Goal: Information Seeking & Learning: Check status

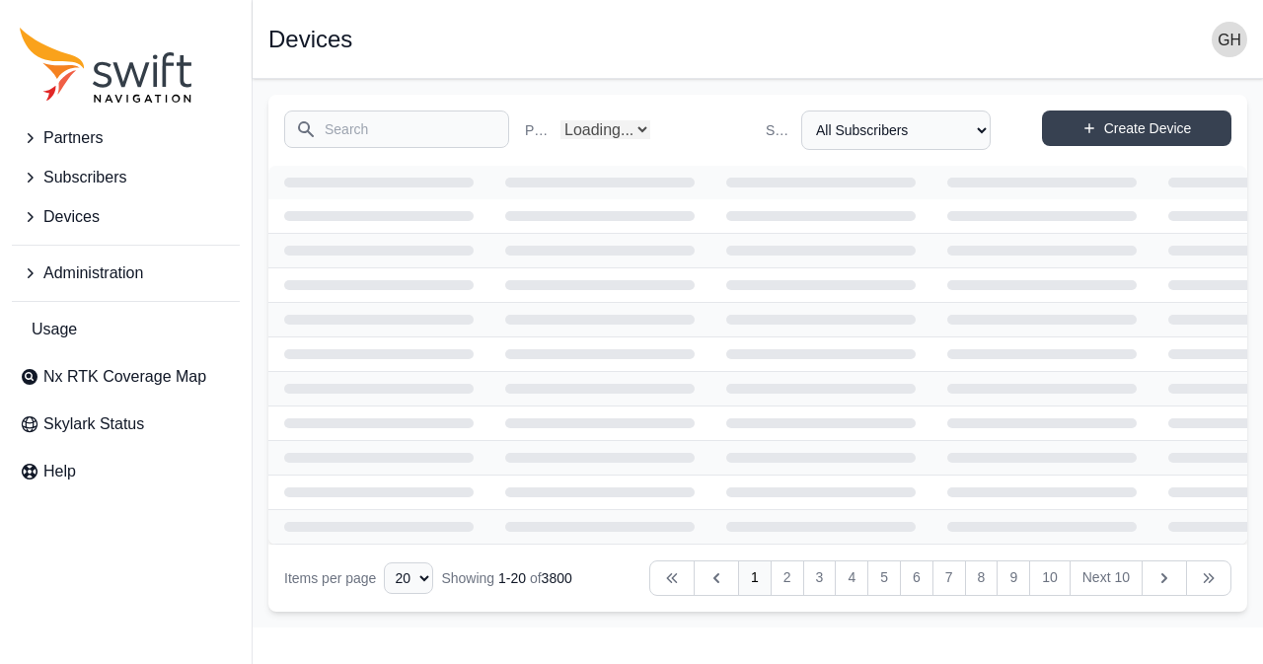
select select "Partner Name"
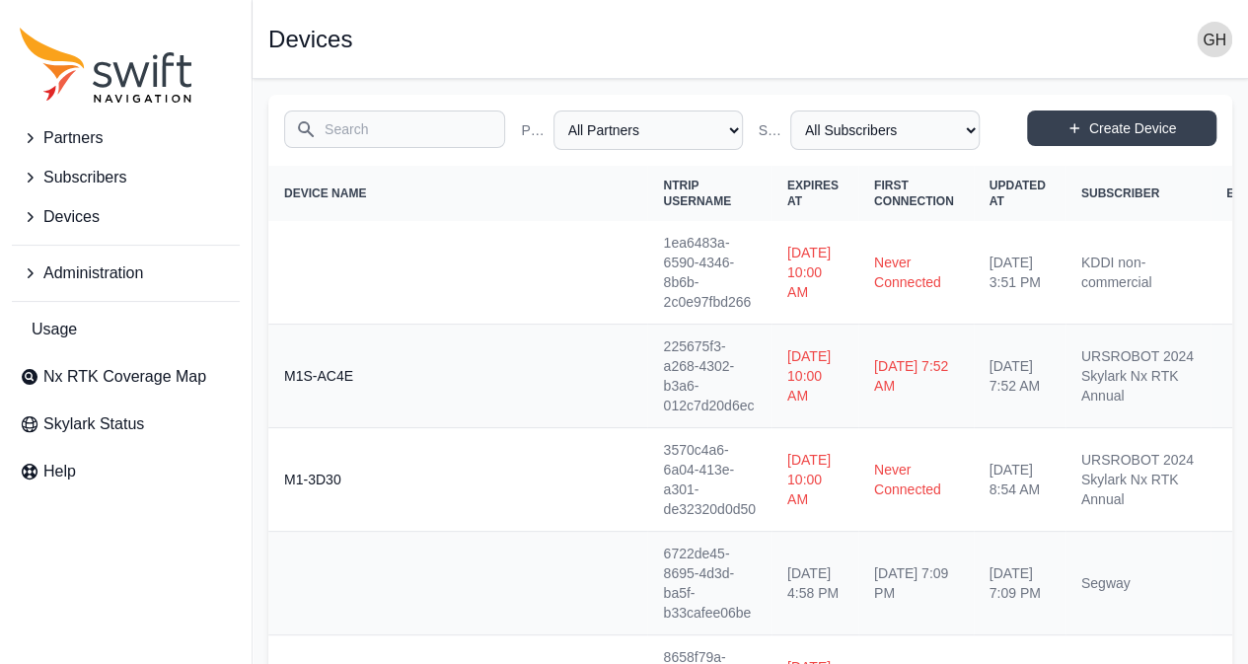
click at [419, 117] on input "Search" at bounding box center [394, 128] width 221 height 37
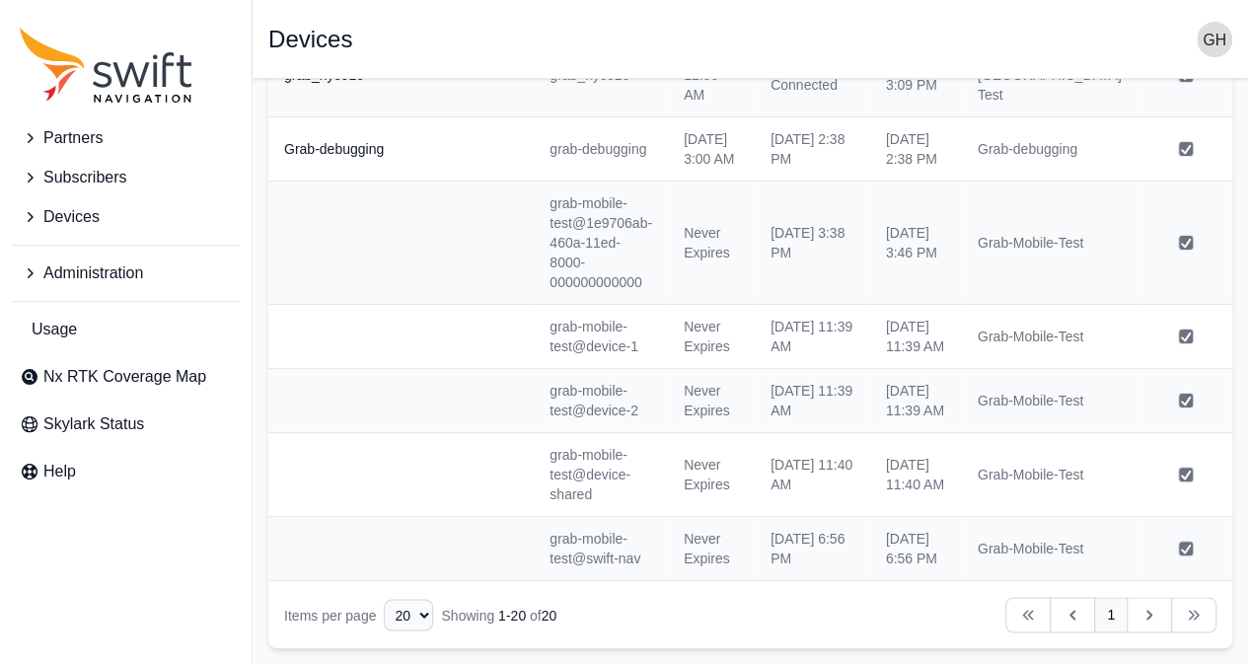
scroll to position [1324, 0]
type input "grab"
click at [95, 207] on span "Devices" at bounding box center [71, 217] width 56 height 24
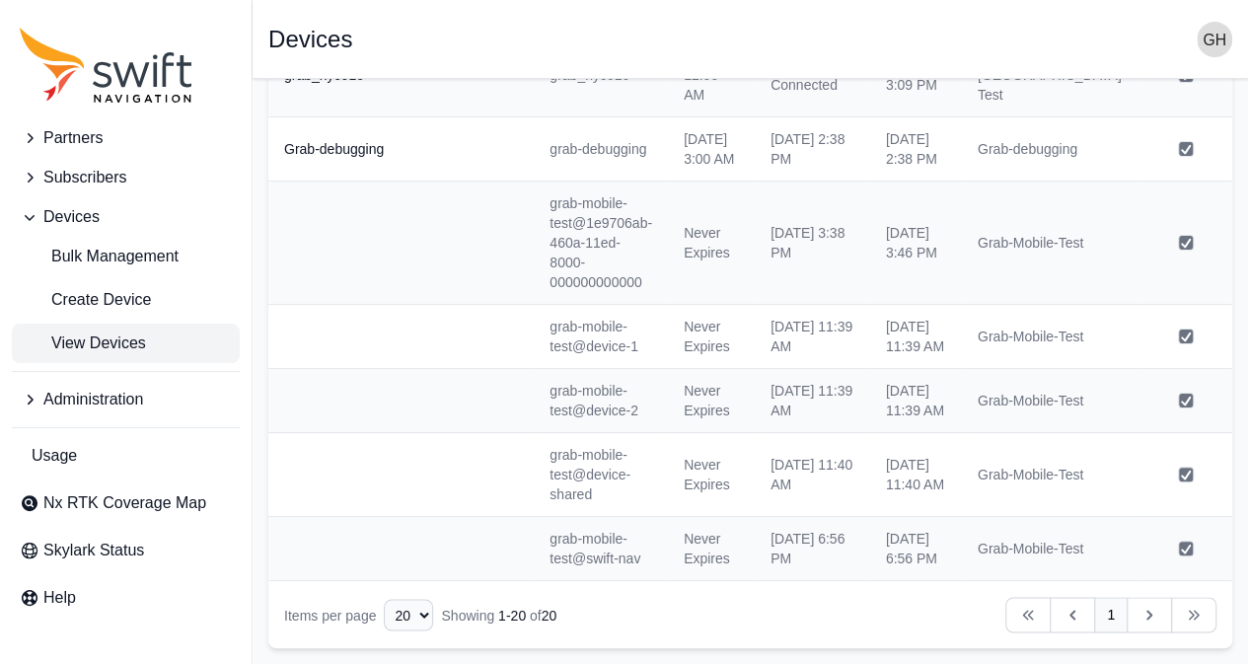
click at [102, 353] on span "View Devices" at bounding box center [83, 343] width 126 height 24
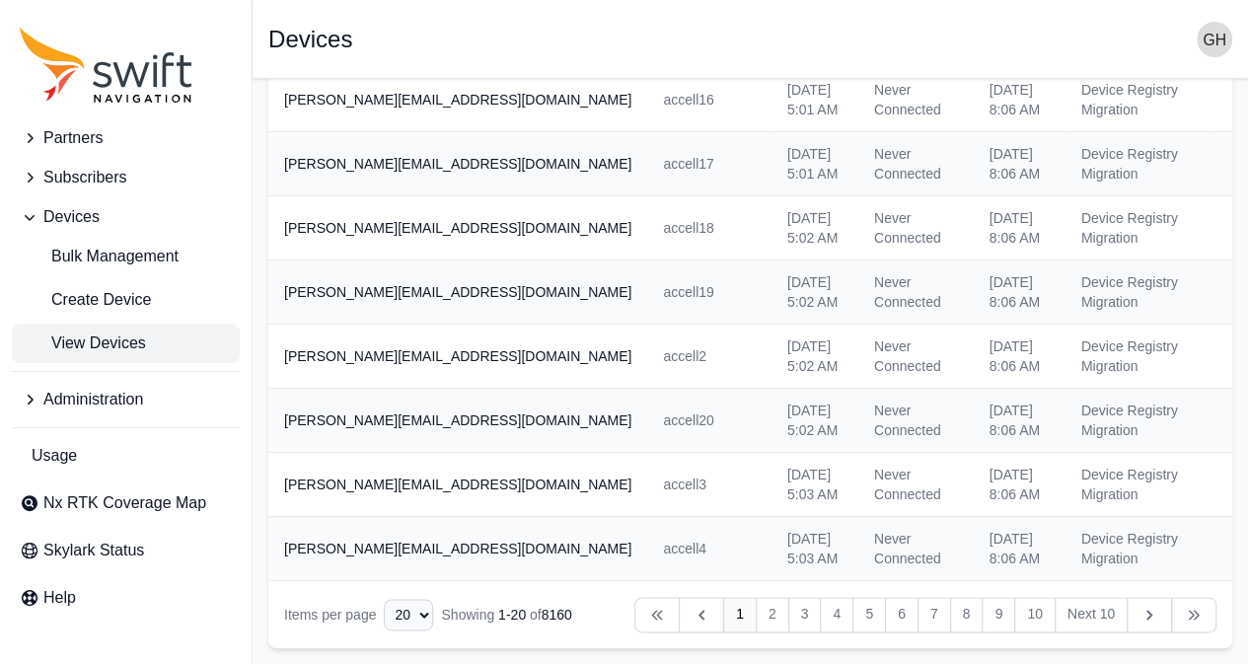
click at [147, 178] on button "Subscribers" at bounding box center [126, 177] width 228 height 39
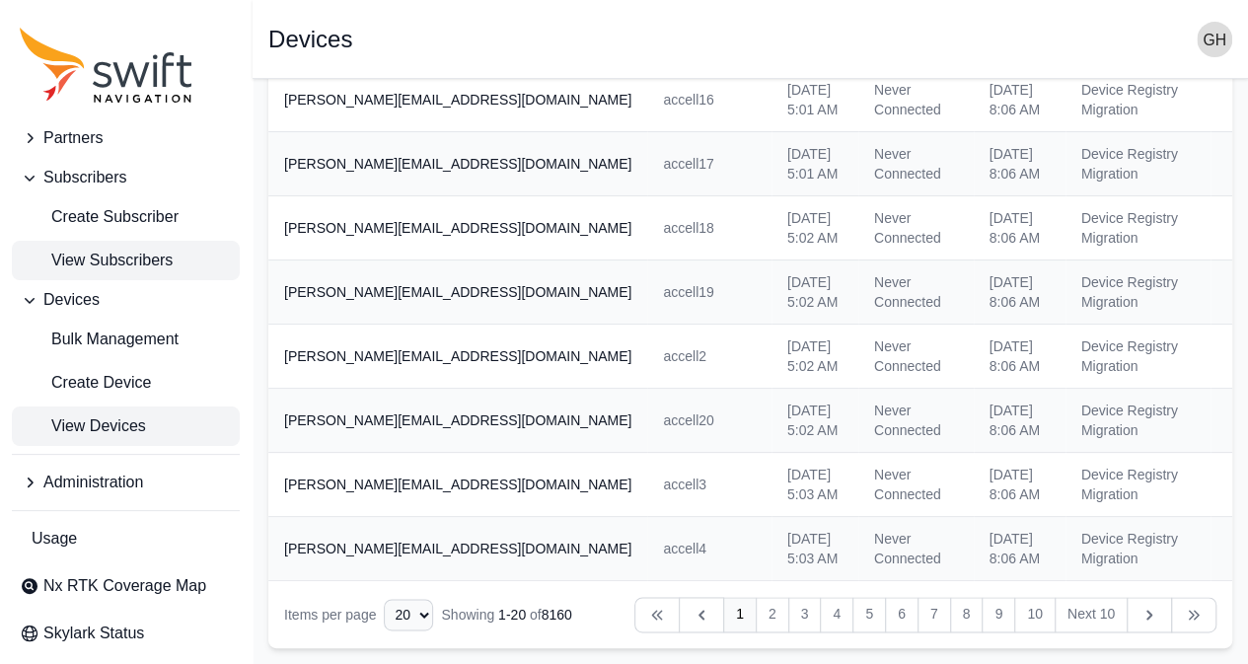
click at [132, 250] on span "View Subscribers" at bounding box center [96, 261] width 153 height 24
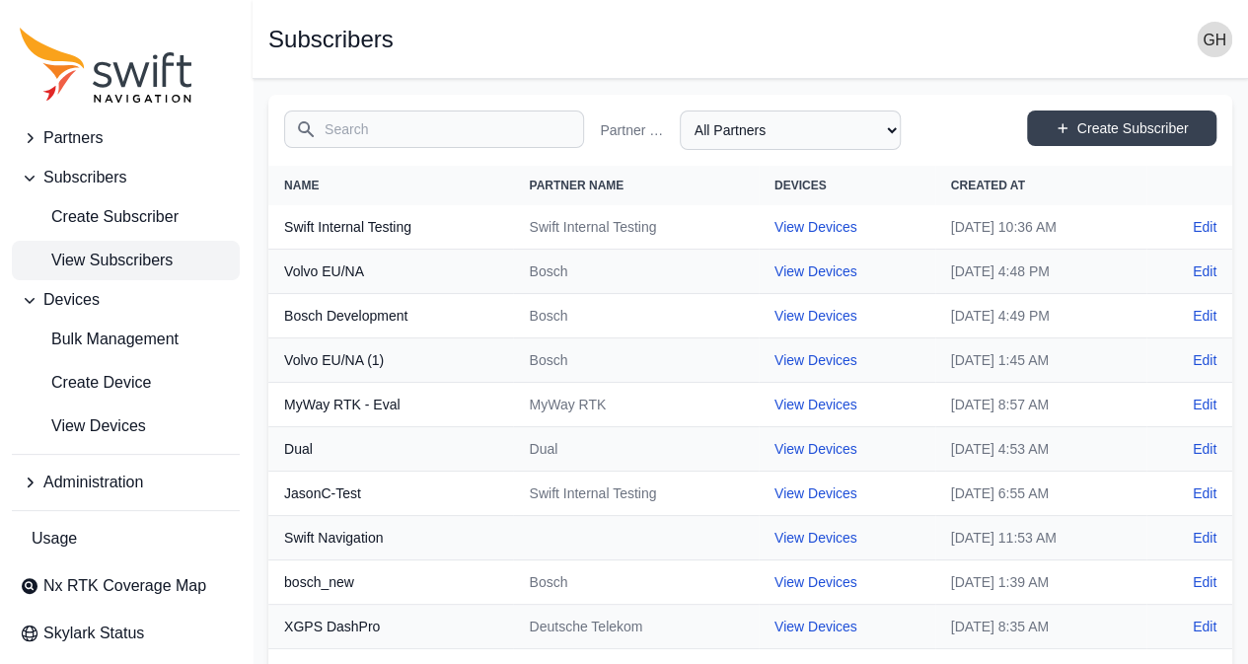
click at [401, 129] on input "Search" at bounding box center [434, 128] width 300 height 37
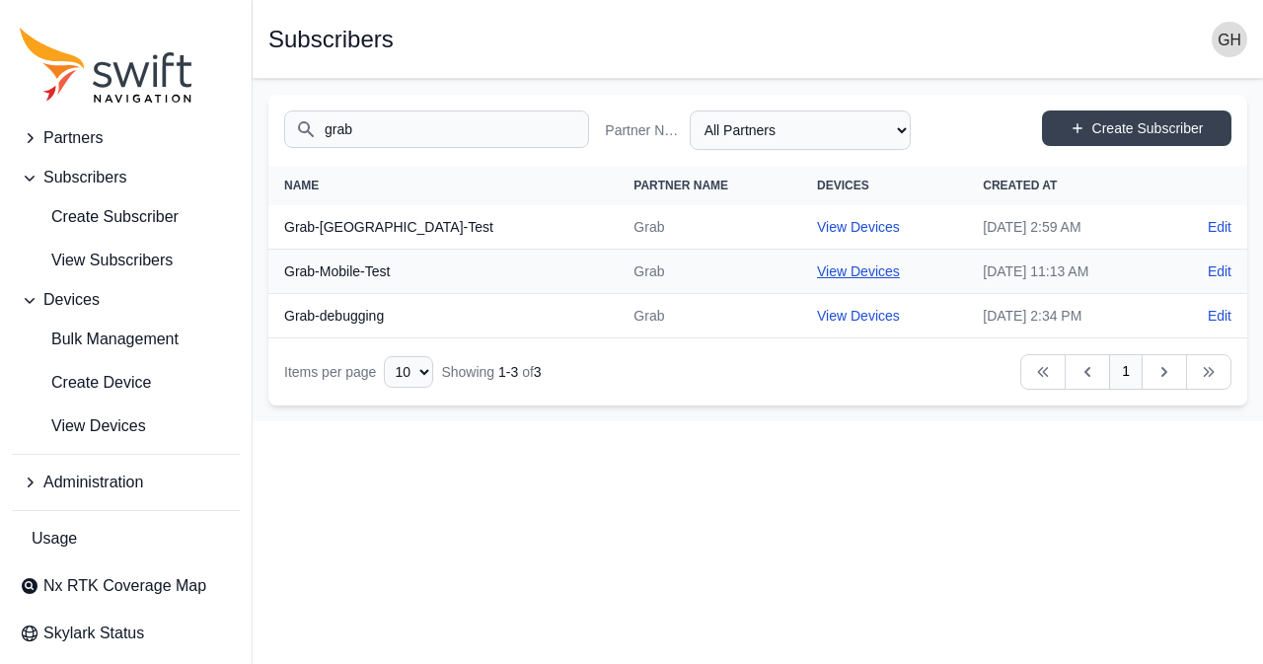
type input "grab"
click at [817, 266] on link "View Devices" at bounding box center [858, 271] width 83 height 16
select select "b73d4de2-6dbc-4011-9928-ae142f8bb209"
drag, startPoint x: 393, startPoint y: 265, endPoint x: 278, endPoint y: 275, distance: 114.9
click at [278, 275] on th "Grab-Mobile-Test" at bounding box center [442, 272] width 349 height 44
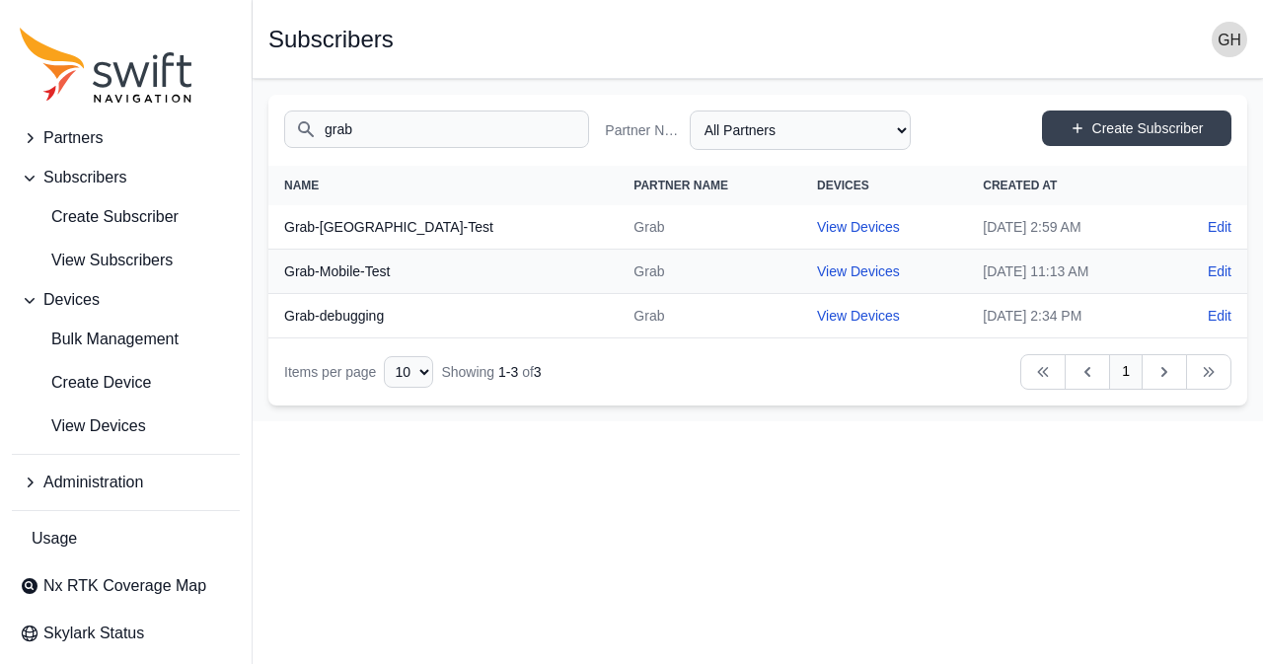
click at [618, 297] on td "Grab" at bounding box center [709, 316] width 183 height 44
click at [817, 271] on link "View Devices" at bounding box center [858, 271] width 83 height 16
select select "b73d4de2-6dbc-4011-9928-ae142f8bb209"
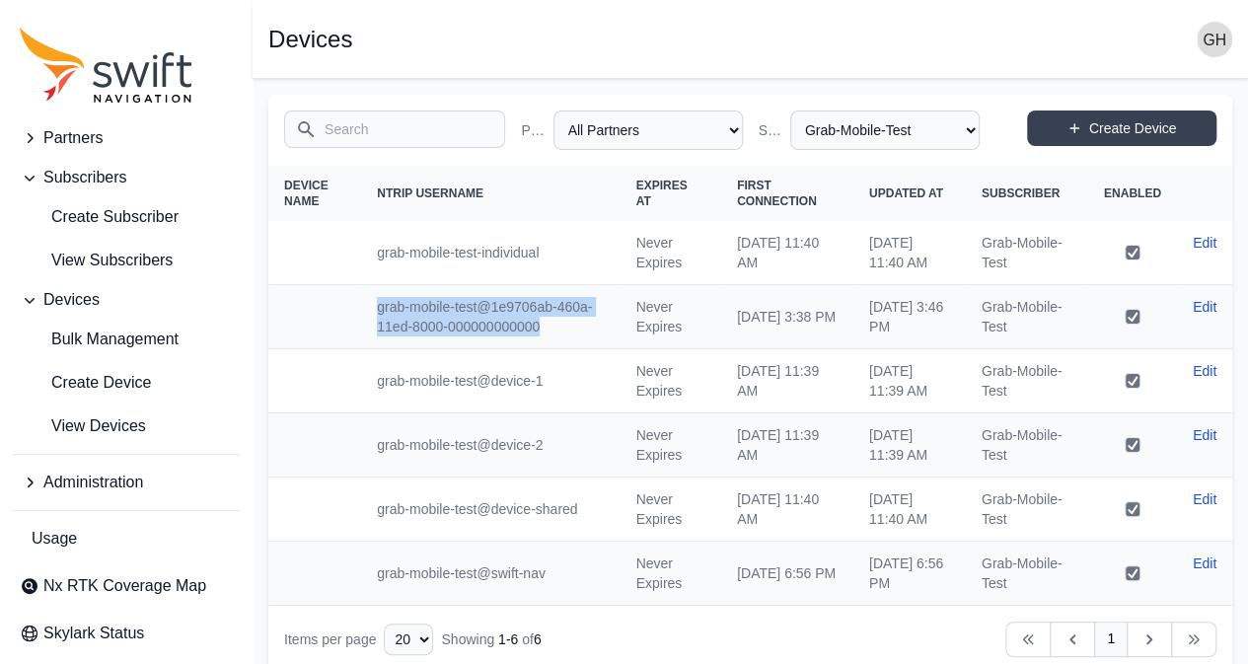
drag, startPoint x: 570, startPoint y: 326, endPoint x: 369, endPoint y: 307, distance: 202.1
click at [369, 307] on td "grab-mobile-test@1e9706ab-460a-11ed-8000-000000000000" at bounding box center [490, 317] width 258 height 64
click at [503, 318] on td "grab-mobile-test@1e9706ab-460a-11ed-8000-000000000000" at bounding box center [490, 317] width 258 height 64
click at [471, 303] on td "grab-mobile-test@1e9706ab-460a-11ed-8000-000000000000" at bounding box center [490, 317] width 258 height 64
drag, startPoint x: 471, startPoint y: 303, endPoint x: 361, endPoint y: 308, distance: 109.6
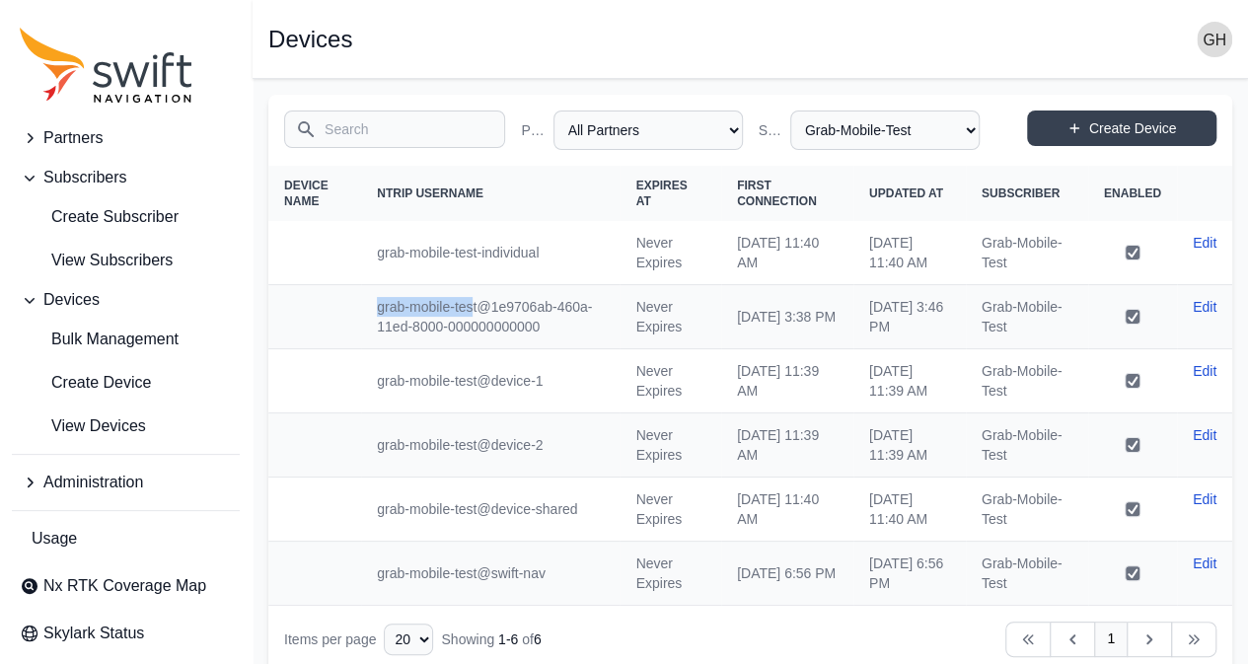
click at [361, 308] on td "grab-mobile-test@1e9706ab-460a-11ed-8000-000000000000" at bounding box center [490, 317] width 258 height 64
click at [493, 349] on td "grab-mobile-test@device-1" at bounding box center [490, 381] width 258 height 64
drag, startPoint x: 473, startPoint y: 308, endPoint x: 374, endPoint y: 304, distance: 98.7
click at [374, 304] on td "grab-mobile-test@1e9706ab-460a-11ed-8000-000000000000" at bounding box center [490, 317] width 258 height 64
